Goal: Check status: Check status

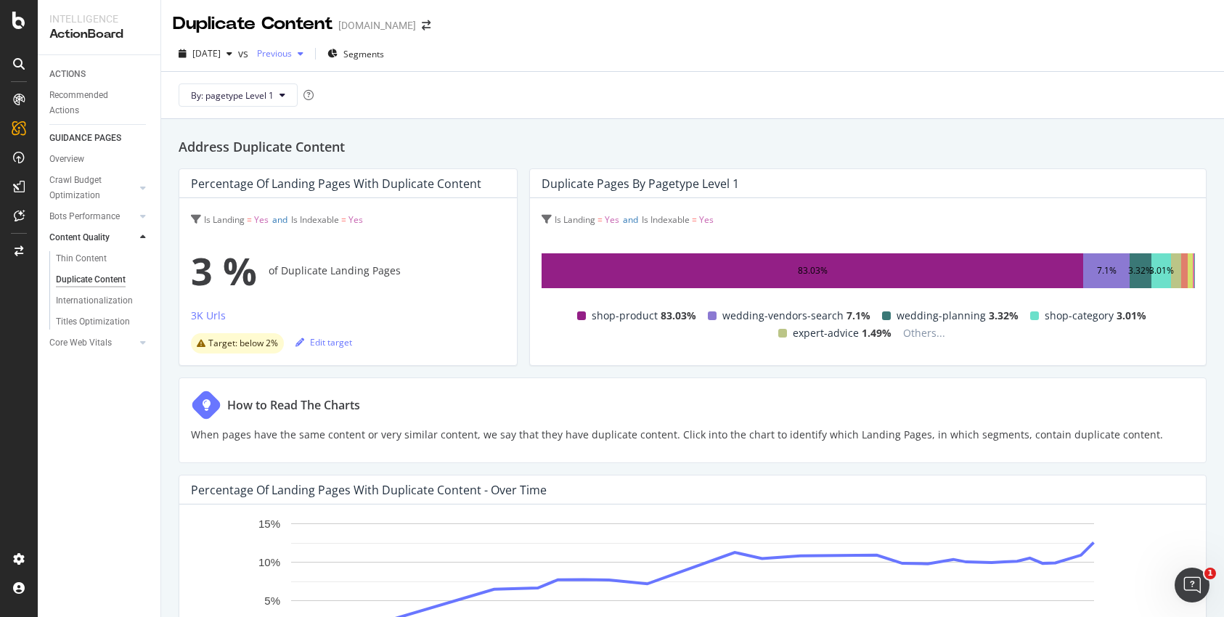
click at [292, 51] on span "Previous" at bounding box center [271, 53] width 41 height 12
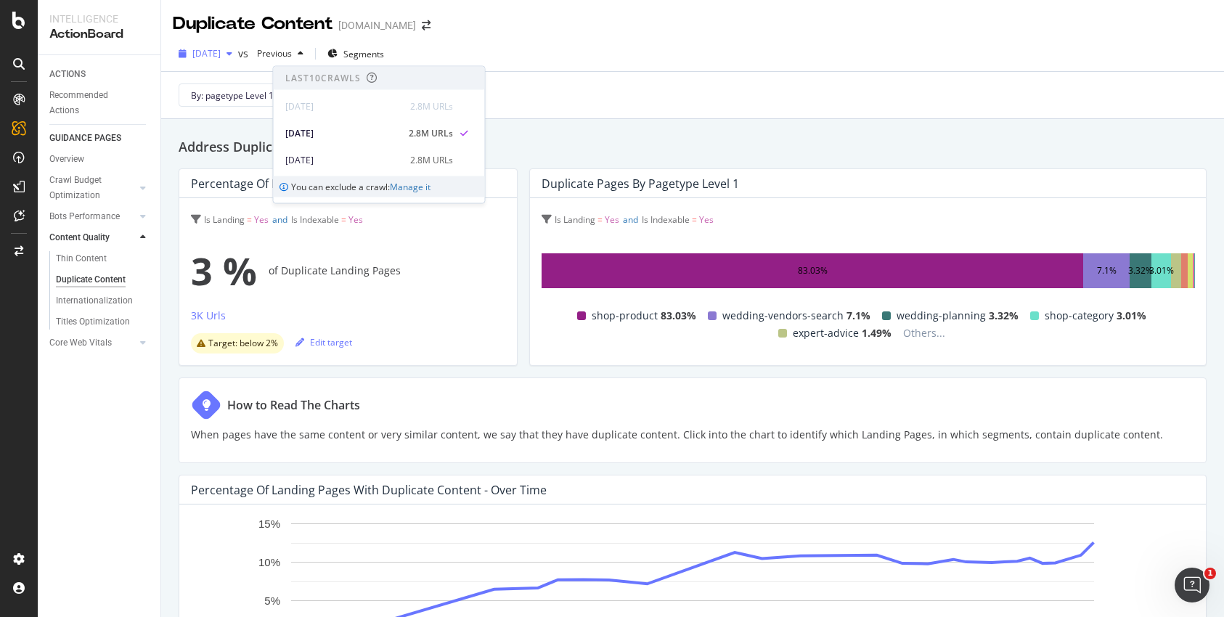
click at [221, 57] on span "[DATE]" at bounding box center [206, 53] width 28 height 12
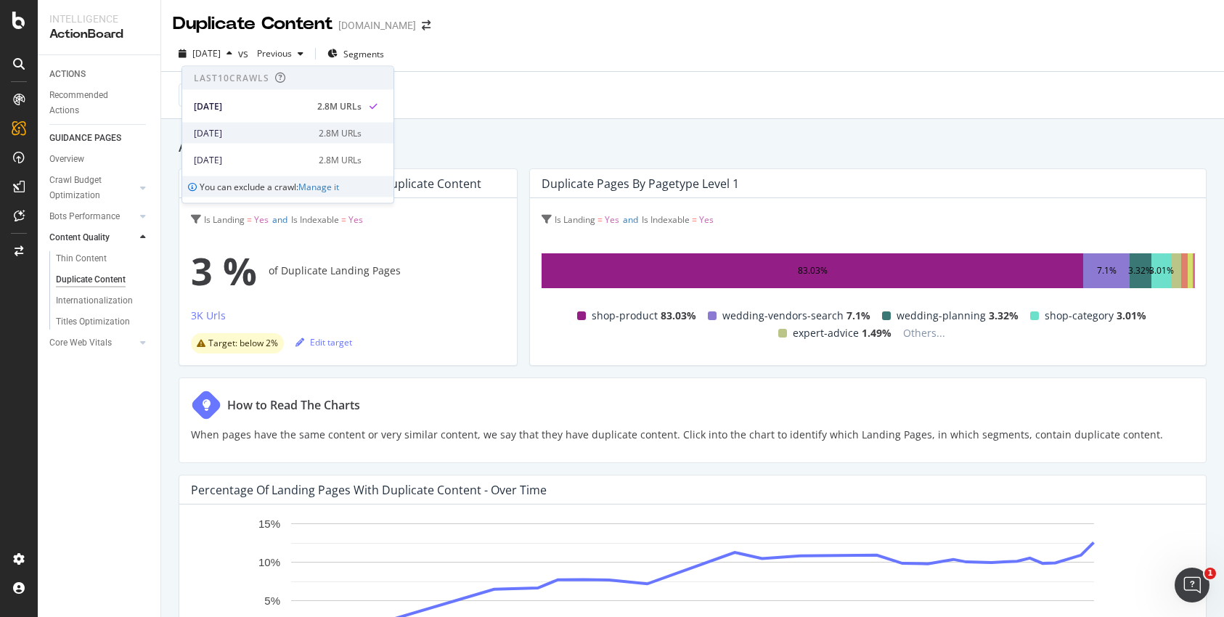
click at [242, 131] on div "[DATE]" at bounding box center [252, 132] width 116 height 13
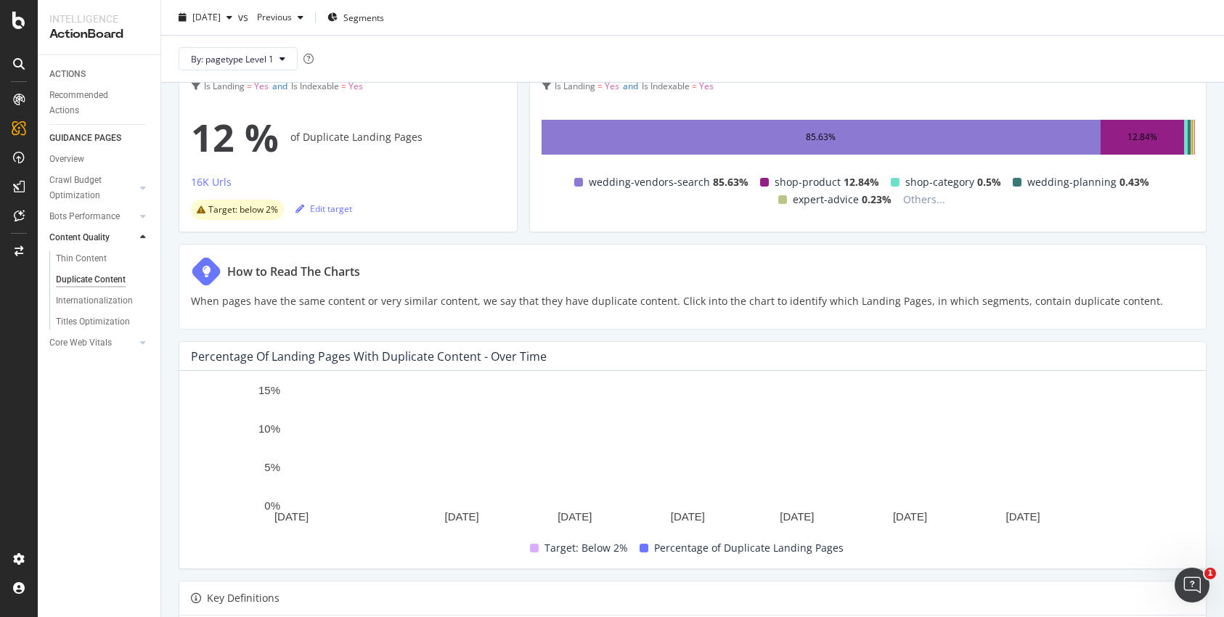
scroll to position [85, 0]
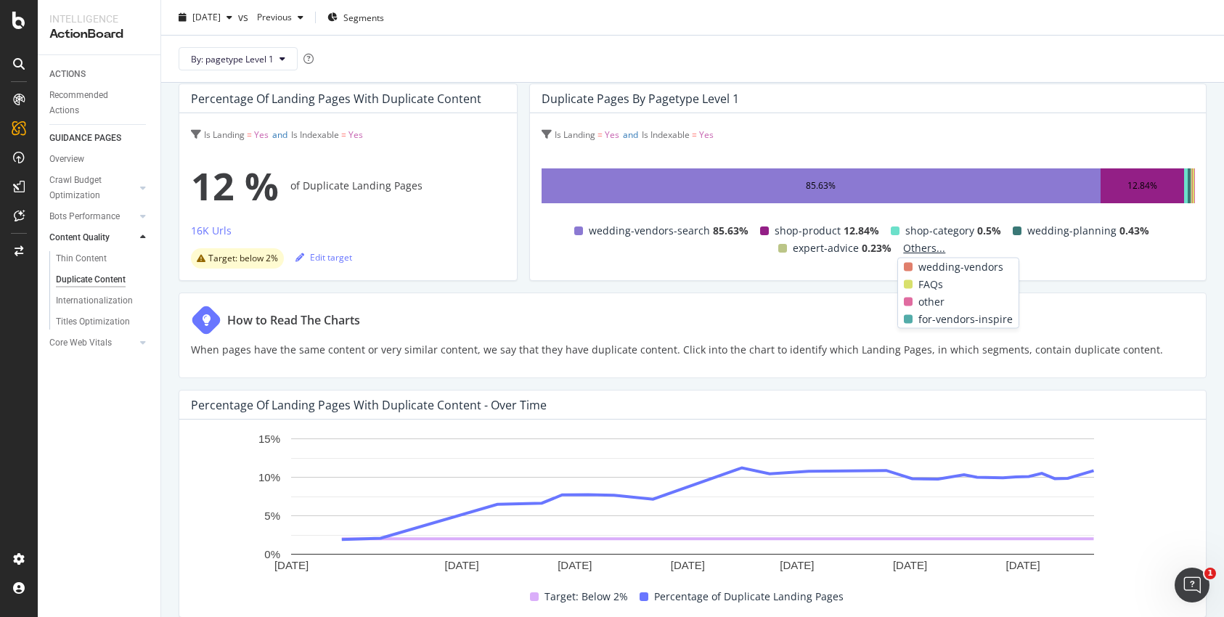
click at [911, 248] on span "Others..." at bounding box center [924, 247] width 54 height 17
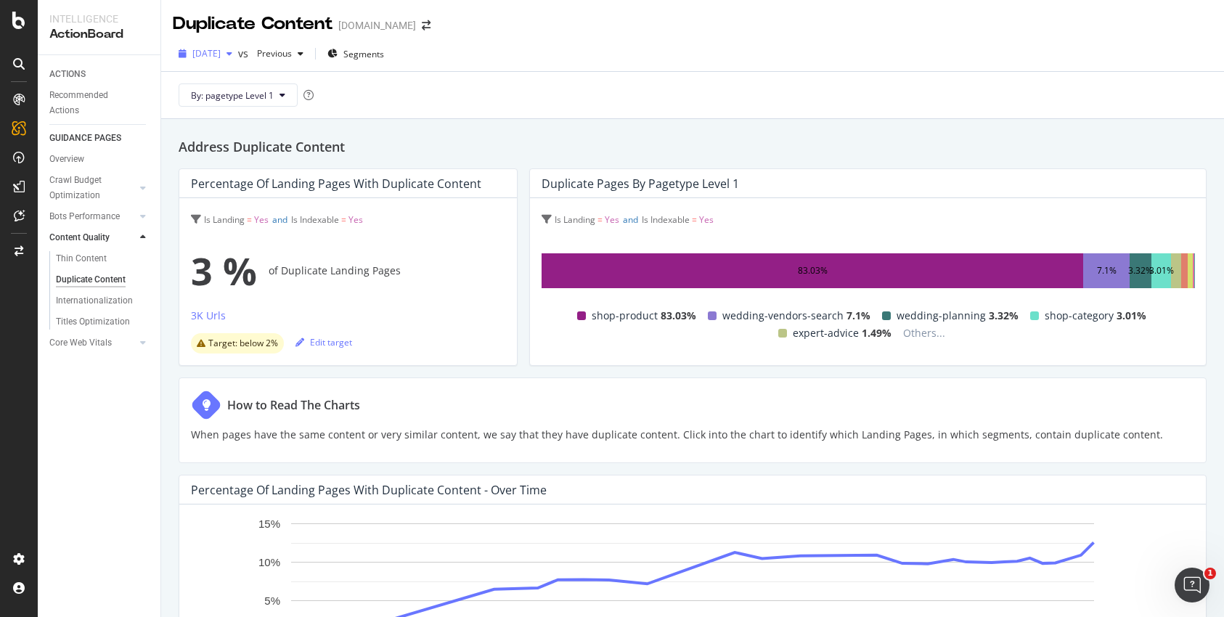
click at [221, 58] on span "[DATE]" at bounding box center [206, 53] width 28 height 12
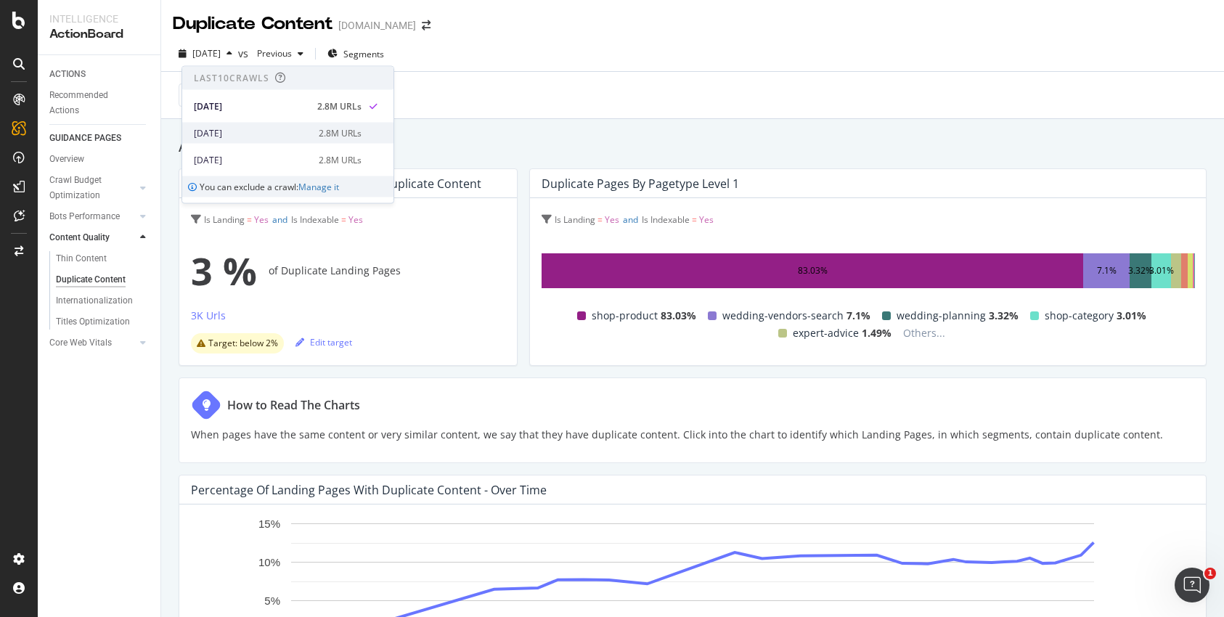
click at [240, 131] on div "[DATE]" at bounding box center [252, 132] width 116 height 13
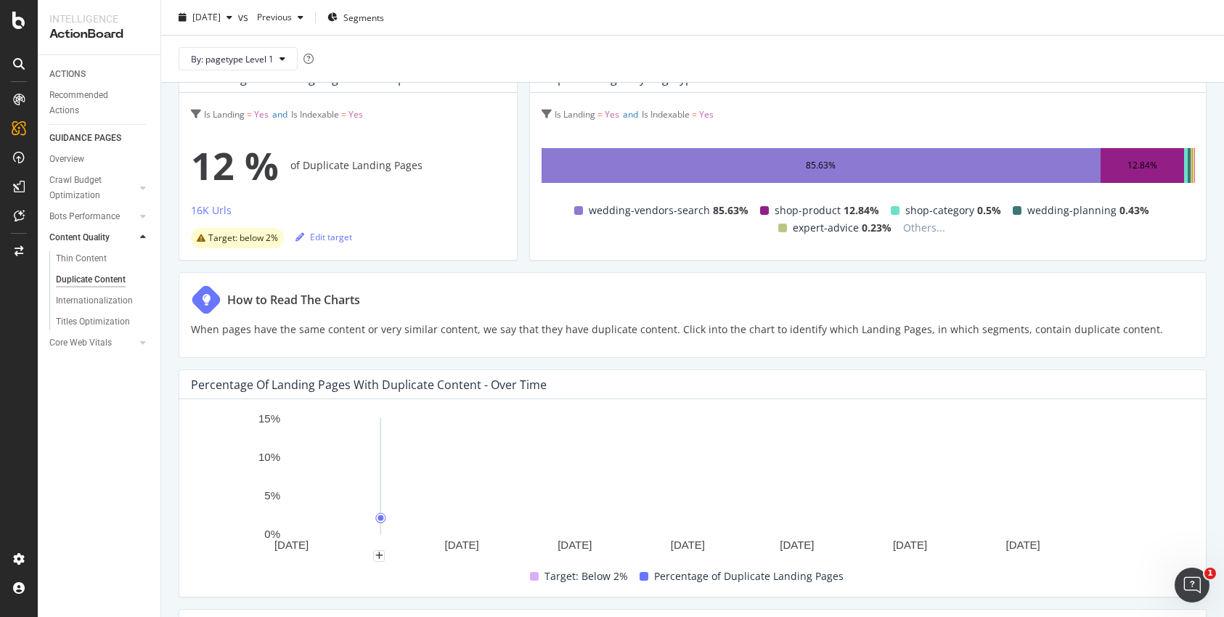
scroll to position [141, 0]
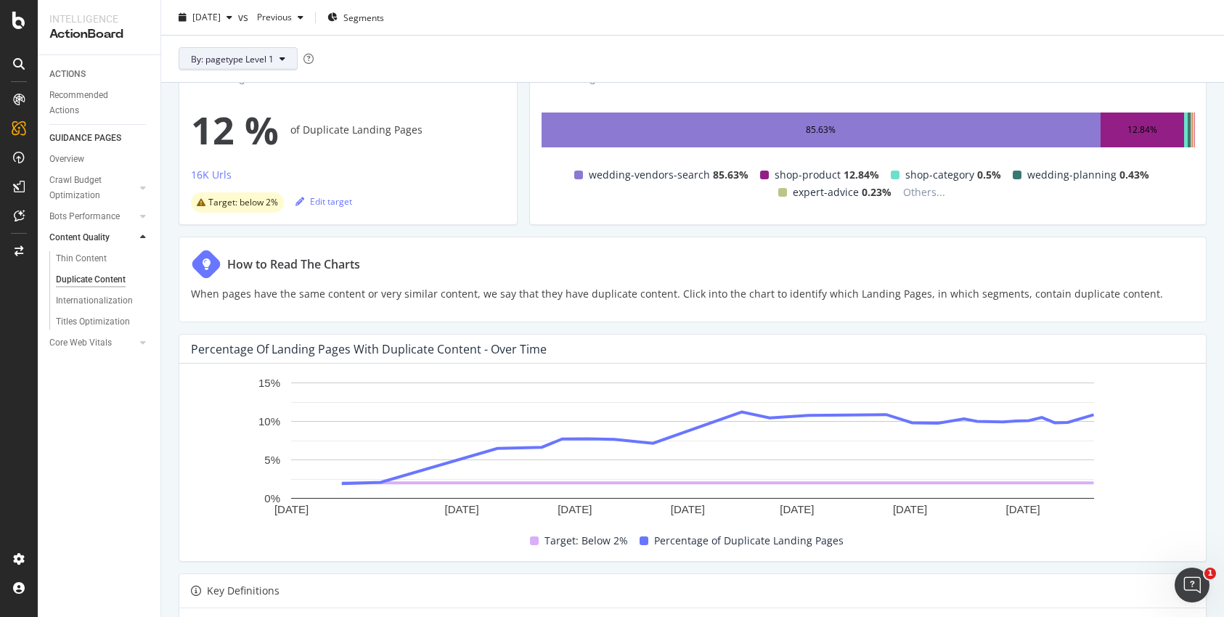
click at [286, 61] on button "By: pagetype Level 1" at bounding box center [238, 58] width 119 height 23
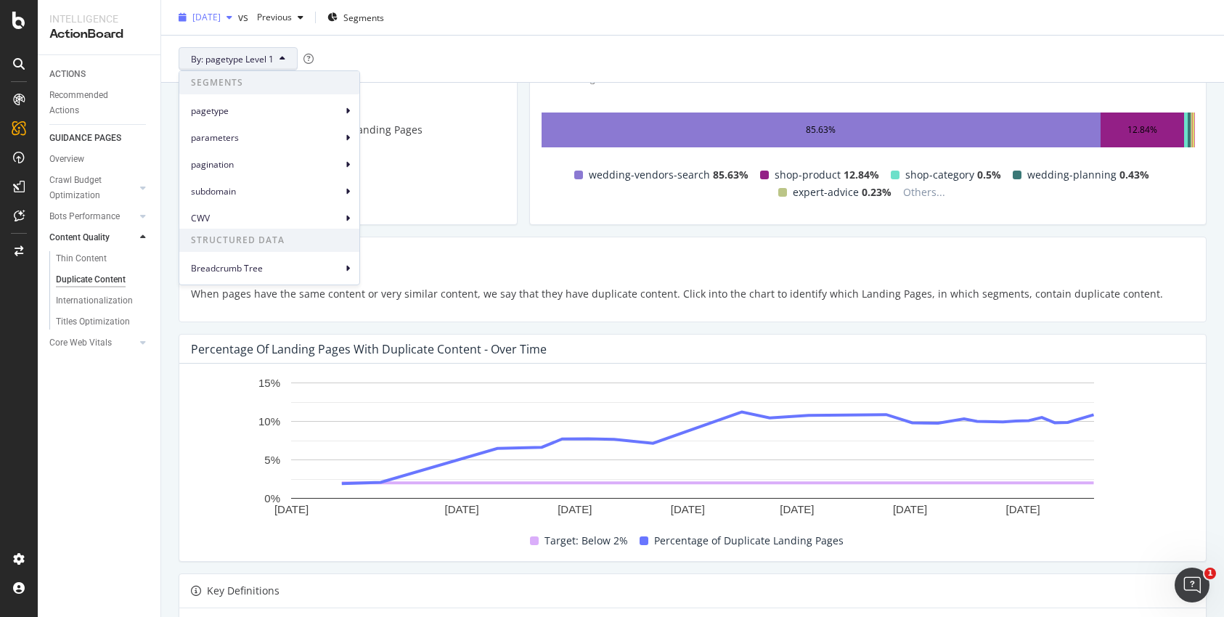
click at [221, 18] on span "[DATE]" at bounding box center [206, 17] width 28 height 12
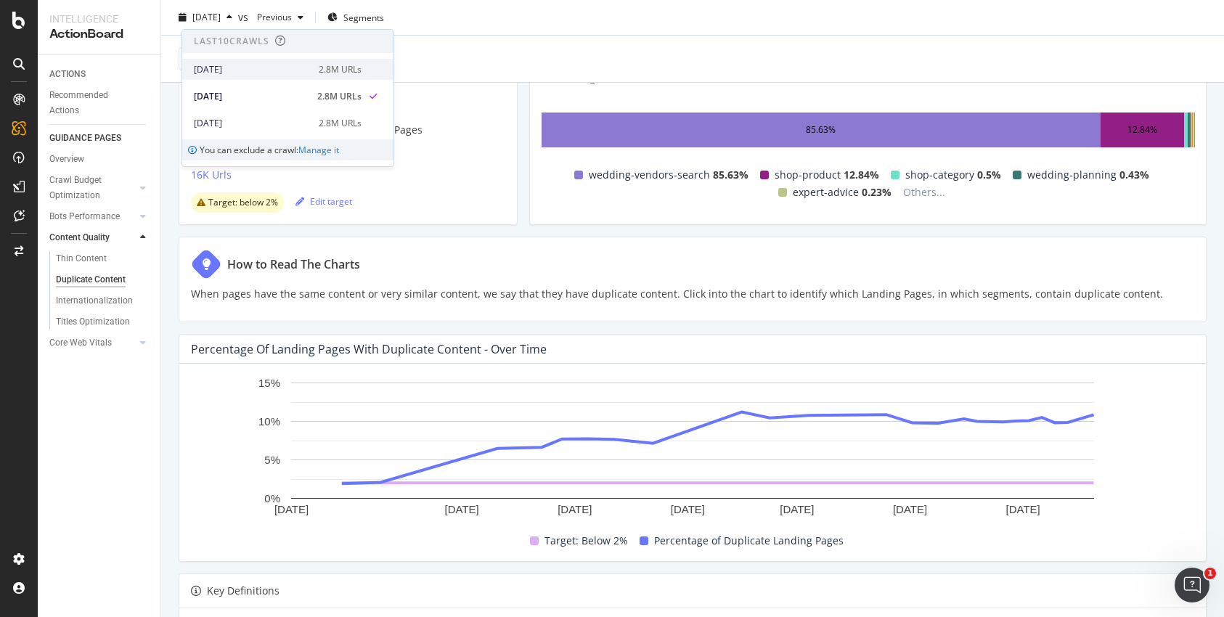
click at [247, 63] on div "[DATE]" at bounding box center [252, 69] width 116 height 13
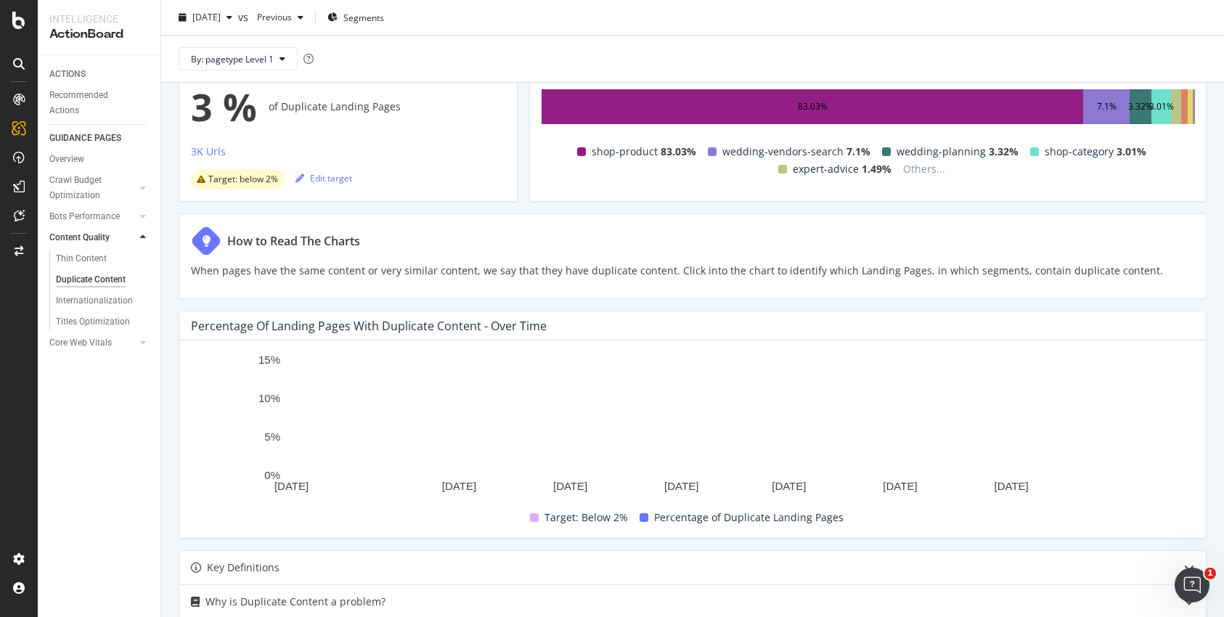
scroll to position [209, 0]
